Goal: Book appointment/travel/reservation

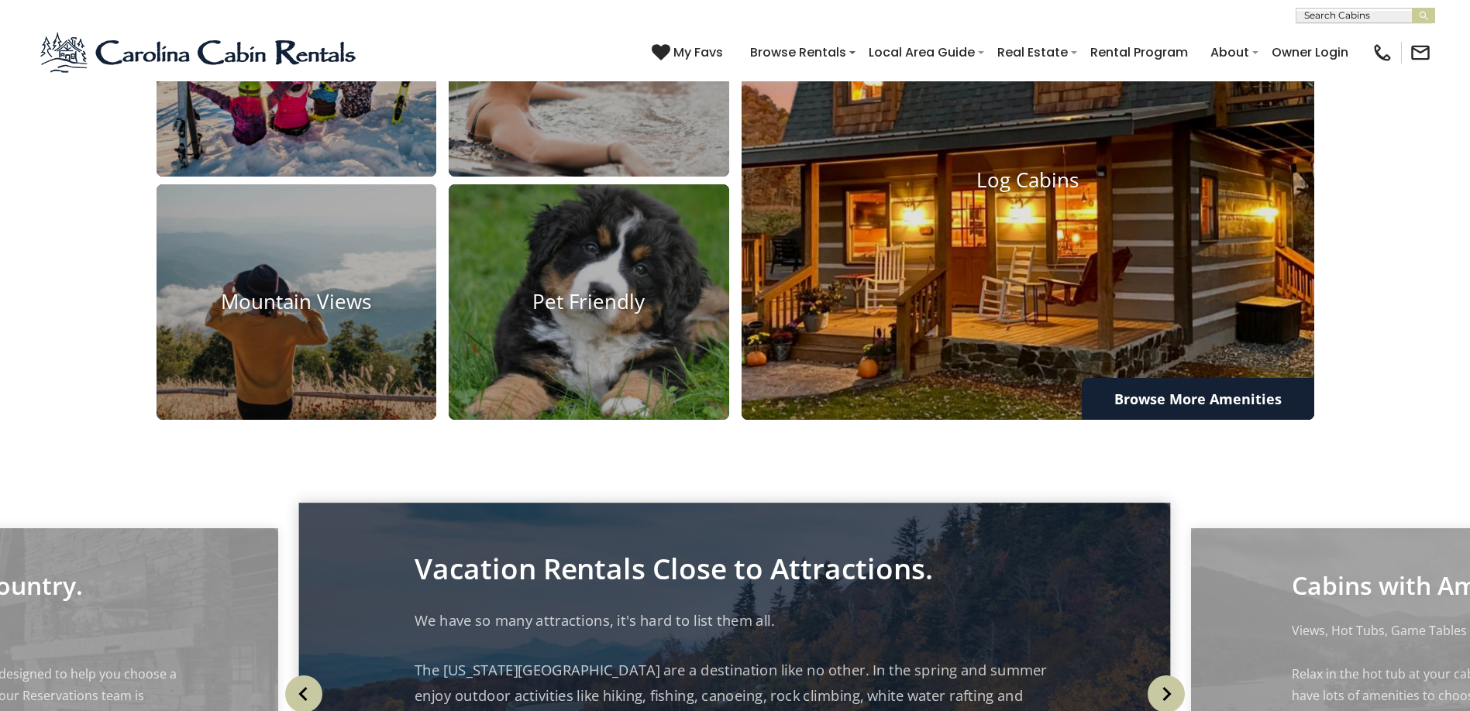
scroll to position [1472, 0]
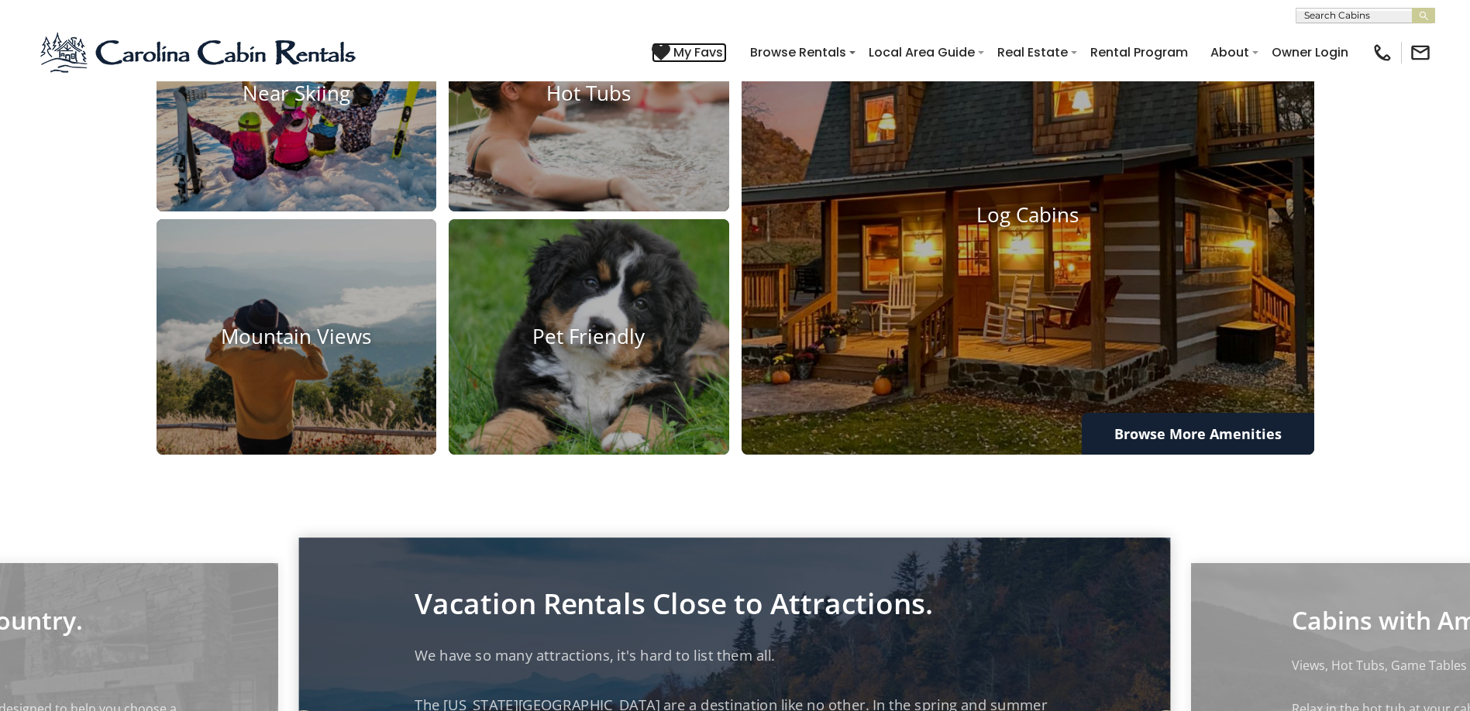
click at [692, 55] on span "My Favs" at bounding box center [698, 52] width 50 height 19
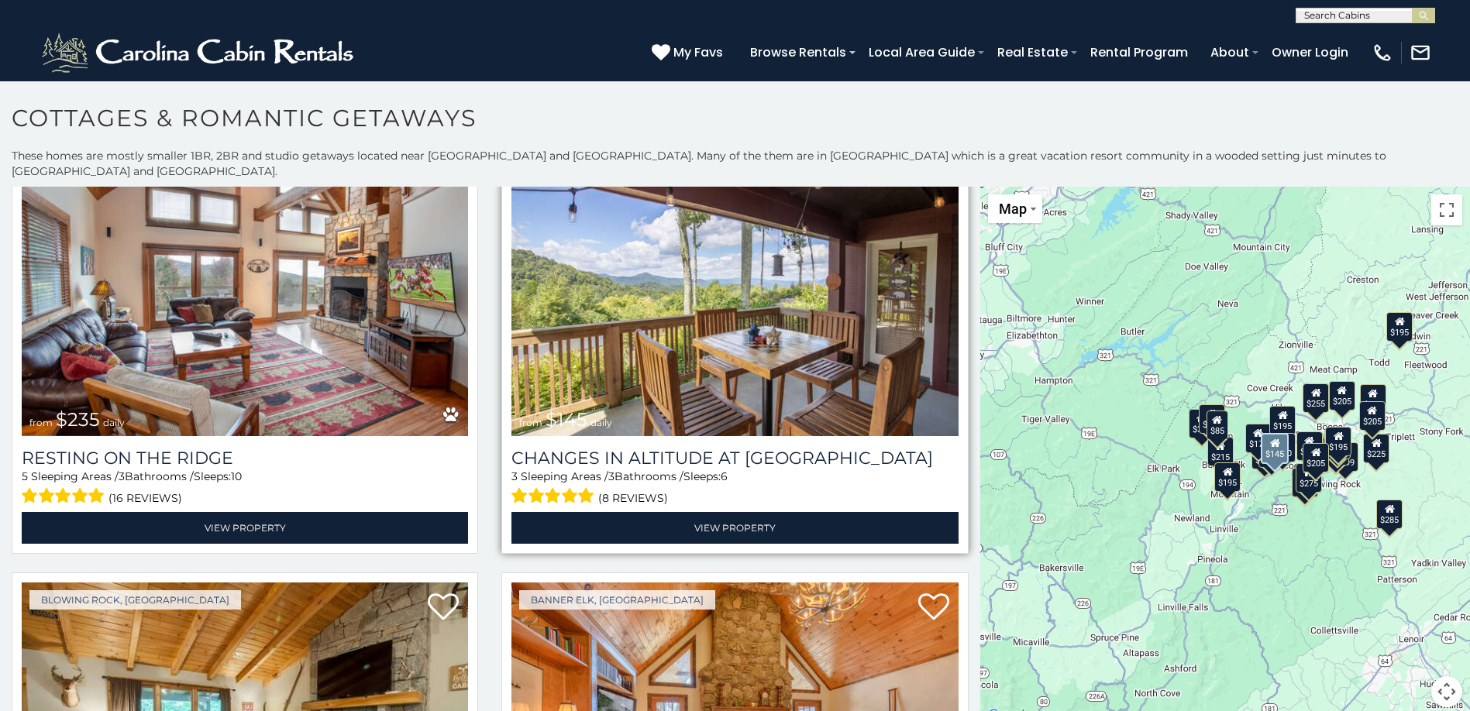
scroll to position [4649, 0]
